Goal: Information Seeking & Learning: Learn about a topic

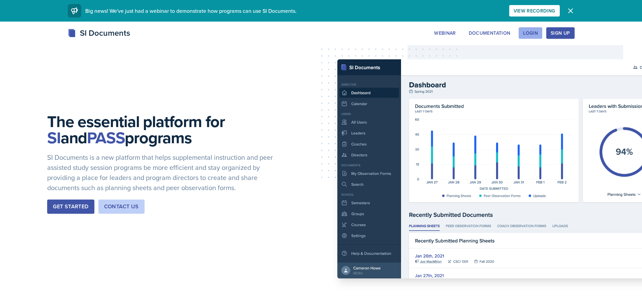
click at [537, 30] on div "Login" at bounding box center [530, 32] width 15 height 5
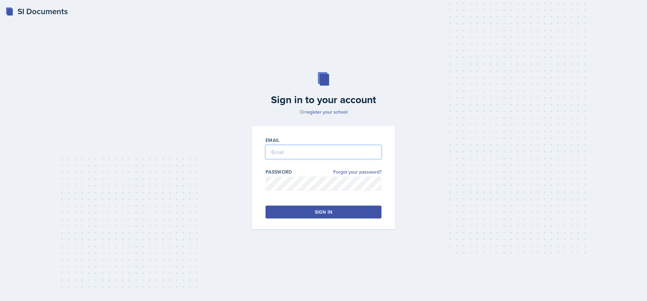
click at [317, 150] on input "email" at bounding box center [324, 152] width 116 height 14
type input "[EMAIL_ADDRESS][DOMAIN_NAME]"
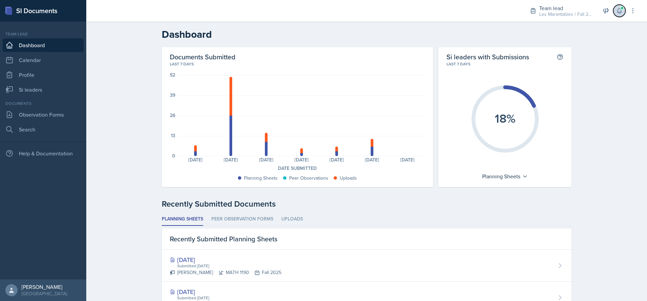
click at [618, 9] on icon at bounding box center [619, 10] width 7 height 7
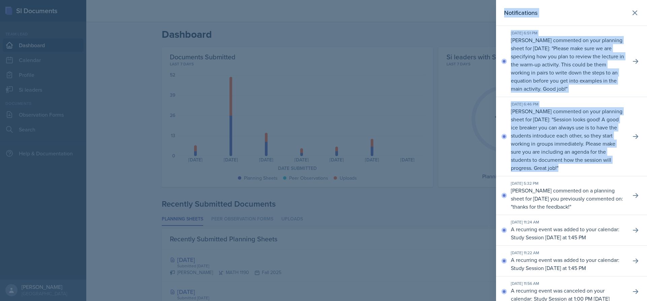
drag, startPoint x: 505, startPoint y: 11, endPoint x: 571, endPoint y: 178, distance: 179.0
click at [571, 178] on div "Notifications [DATE] 6:51 PM [PERSON_NAME] commented on your planning sheet for…" at bounding box center [571, 150] width 151 height 301
click at [571, 172] on p "[PERSON_NAME] commented on your planning sheet for [DATE]: " Session looks good…" at bounding box center [568, 139] width 115 height 65
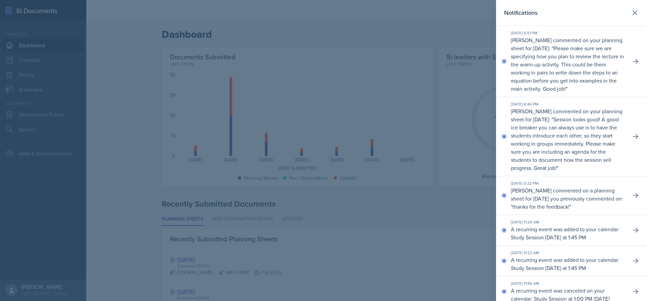
drag, startPoint x: 544, startPoint y: 49, endPoint x: 569, endPoint y: 262, distance: 213.8
click at [569, 256] on div "[DATE] 11:22 AM" at bounding box center [568, 253] width 115 height 6
click at [458, 175] on div at bounding box center [323, 150] width 647 height 301
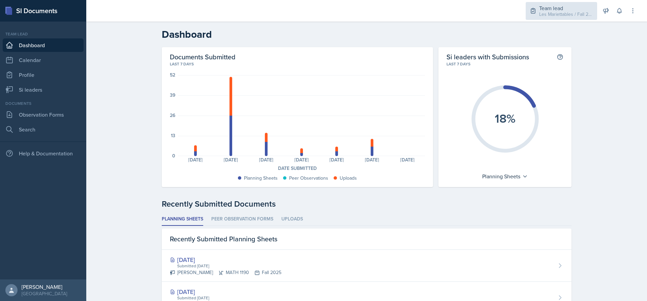
click at [552, 11] on div "Les Mariettables / Fall 2025" at bounding box center [566, 14] width 54 height 7
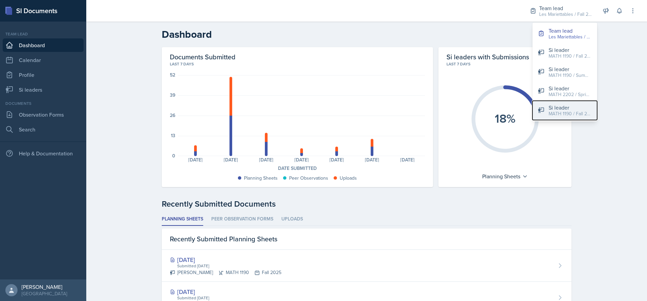
click at [557, 111] on div "MATH 1190 / Fall 2025" at bounding box center [570, 113] width 43 height 7
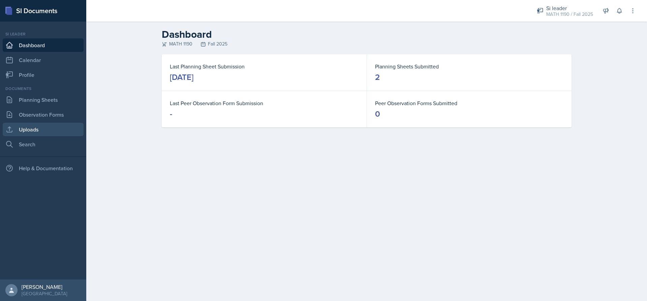
click at [38, 127] on link "Uploads" at bounding box center [43, 129] width 81 height 13
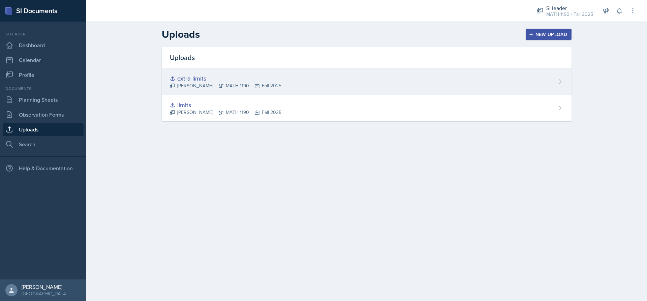
click at [198, 79] on div "extra limits" at bounding box center [226, 78] width 112 height 9
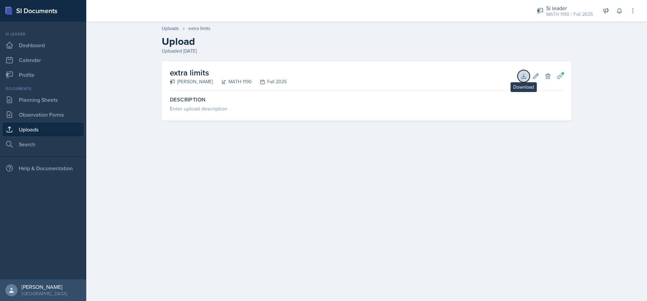
click at [523, 73] on icon at bounding box center [524, 76] width 7 height 7
click at [286, 54] on div "Uploaded [DATE]" at bounding box center [367, 51] width 410 height 7
